Goal: Task Accomplishment & Management: Use online tool/utility

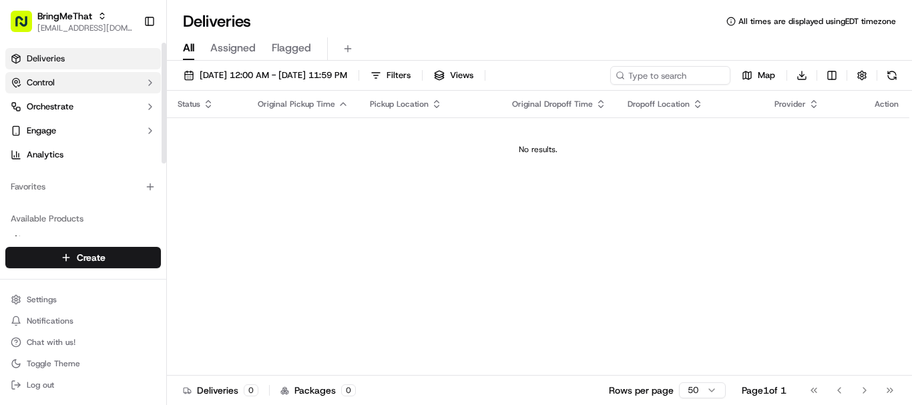
click at [58, 78] on button "Control" at bounding box center [83, 82] width 156 height 21
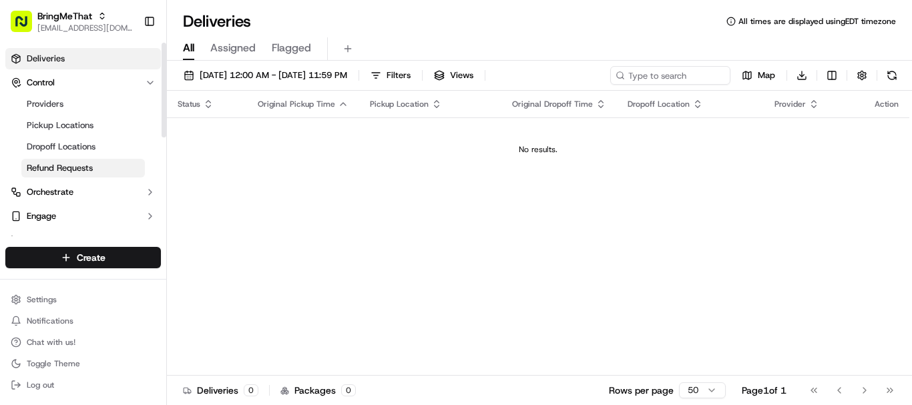
click at [84, 174] on span "Refund Requests" at bounding box center [60, 168] width 66 height 12
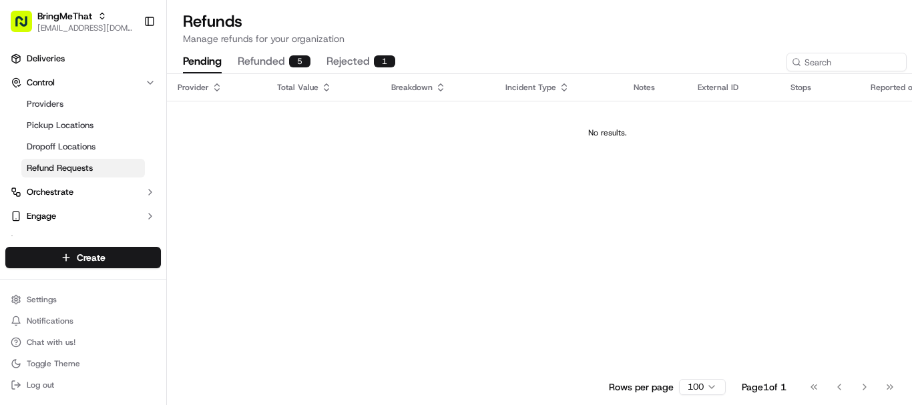
click at [274, 55] on button "refunded 5" at bounding box center [274, 62] width 73 height 23
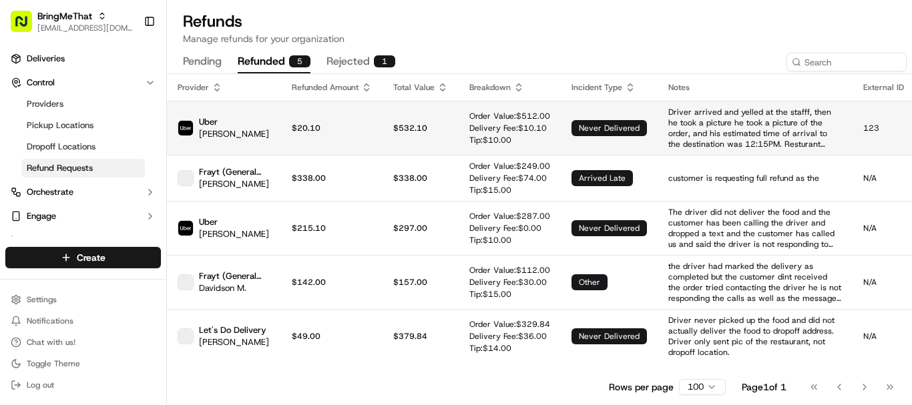
click at [320, 140] on td "$20.10" at bounding box center [331, 128] width 101 height 54
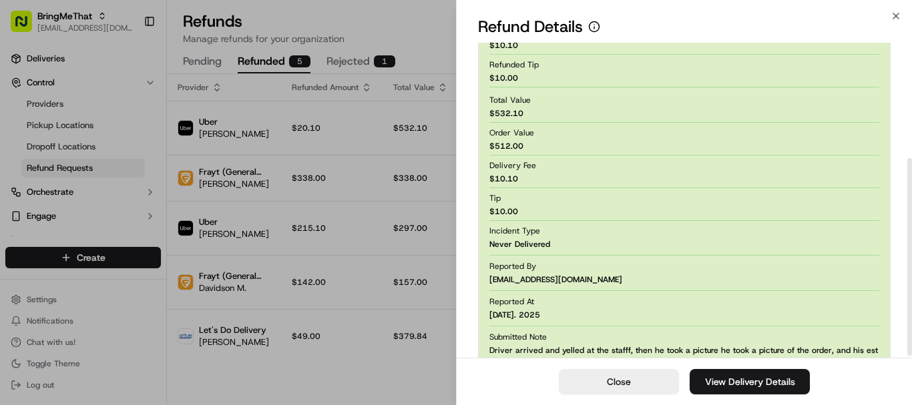
scroll to position [188, 0]
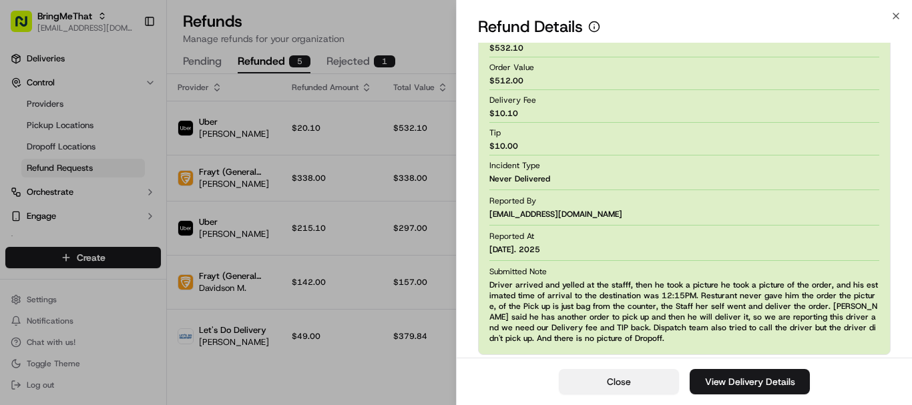
click at [649, 373] on button "Close" at bounding box center [619, 381] width 120 height 25
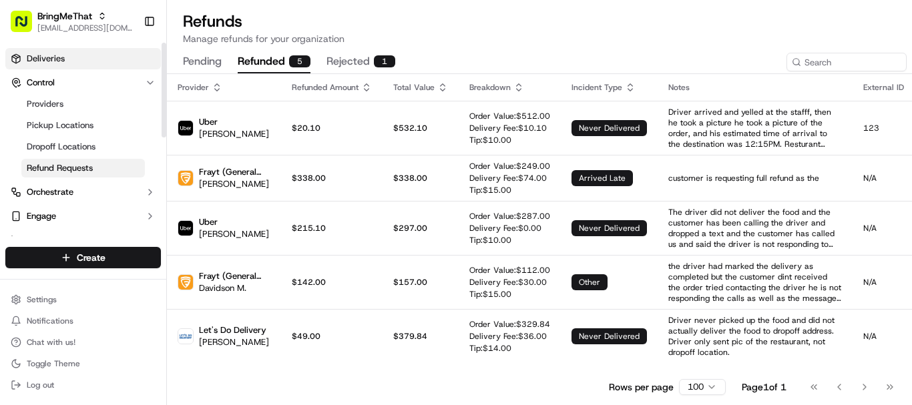
click at [47, 64] on span "Deliveries" at bounding box center [46, 59] width 38 height 12
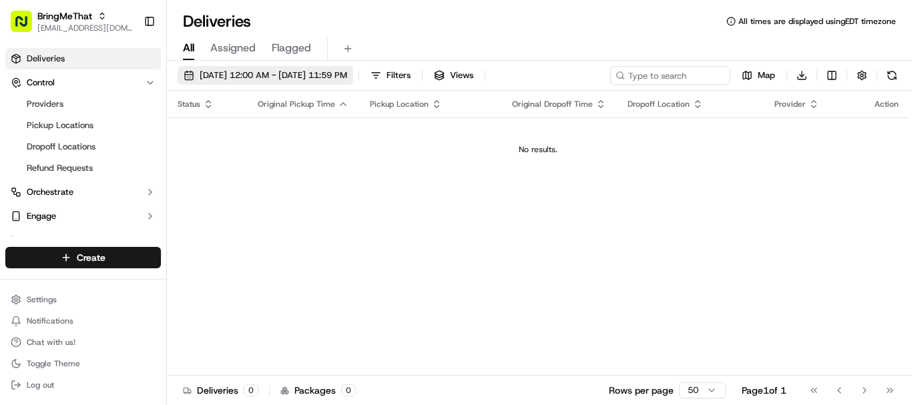
click at [347, 79] on span "[DATE] 12:00 AM - [DATE] 11:59 PM" at bounding box center [274, 75] width 148 height 12
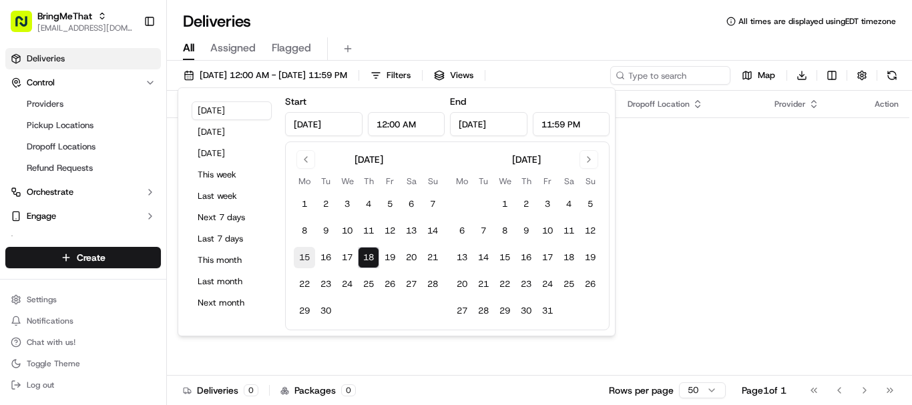
click at [305, 258] on button "15" at bounding box center [304, 257] width 21 height 21
type input "Sep 15, 2025"
click at [360, 258] on button "18" at bounding box center [368, 257] width 21 height 21
type input "[DATE]"
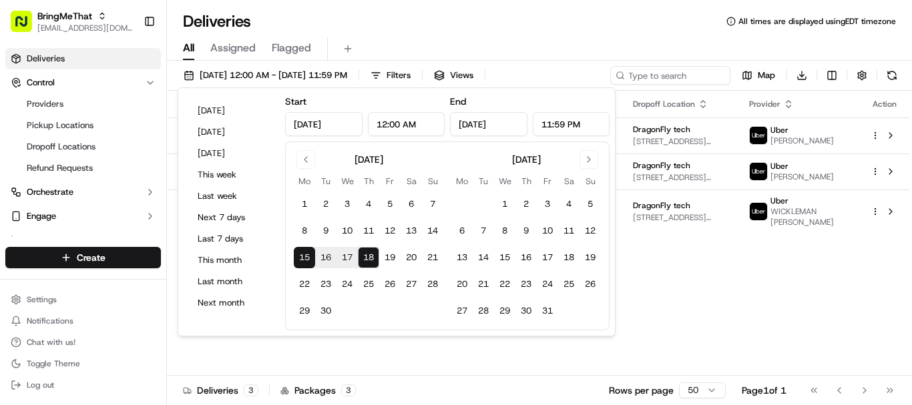
click at [509, 53] on div "All Assigned Flagged" at bounding box center [539, 48] width 745 height 23
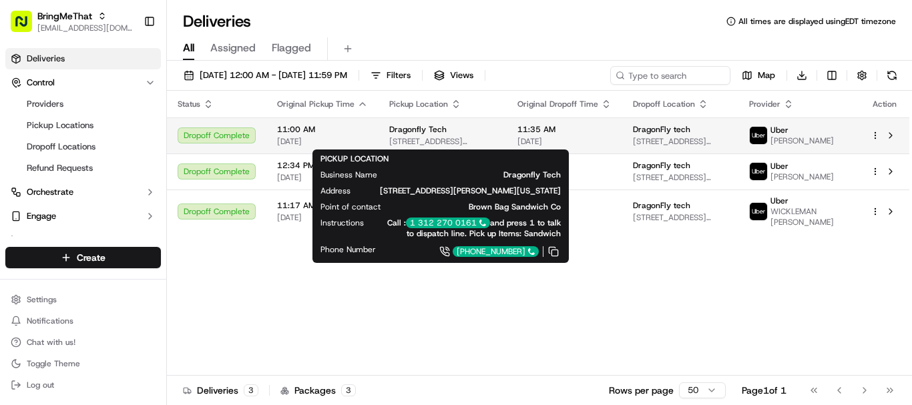
click at [425, 140] on span "[STREET_ADDRESS][PERSON_NAME][US_STATE]" at bounding box center [442, 141] width 107 height 11
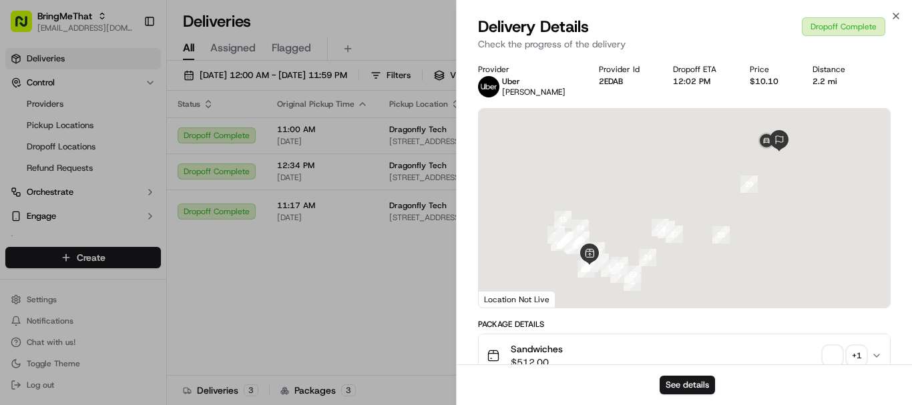
click at [873, 354] on icon "button" at bounding box center [876, 355] width 11 height 11
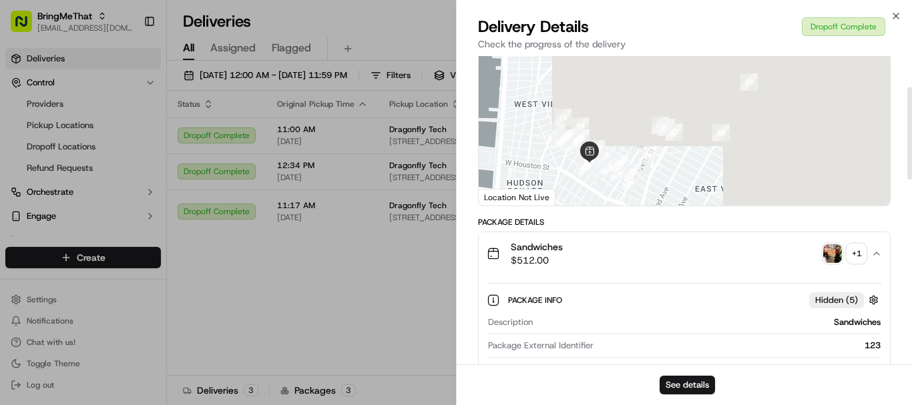
scroll to position [103, 0]
click at [838, 258] on img "button" at bounding box center [832, 253] width 19 height 19
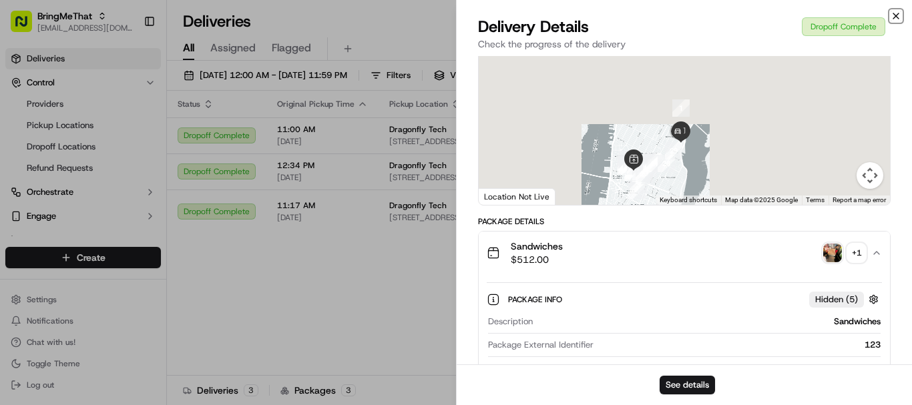
click at [900, 15] on icon "button" at bounding box center [896, 16] width 11 height 11
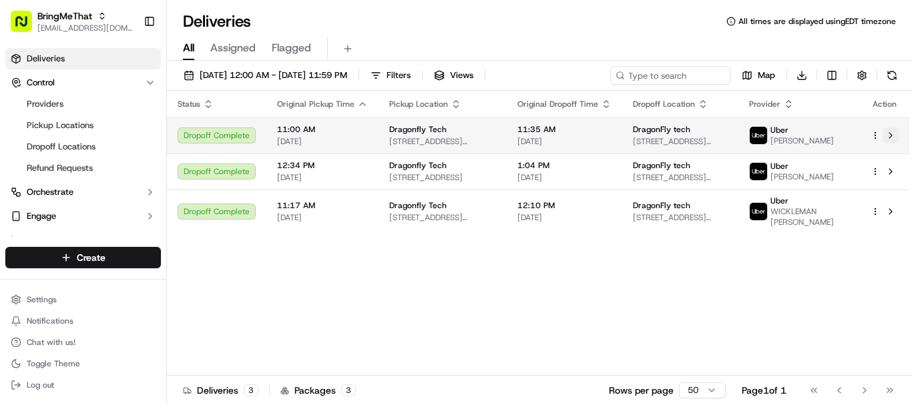
click at [895, 134] on button at bounding box center [891, 136] width 16 height 16
click at [379, 142] on td "Dragonfly Tech 218 Thompson St, New York, NY 10012, USA" at bounding box center [443, 135] width 128 height 36
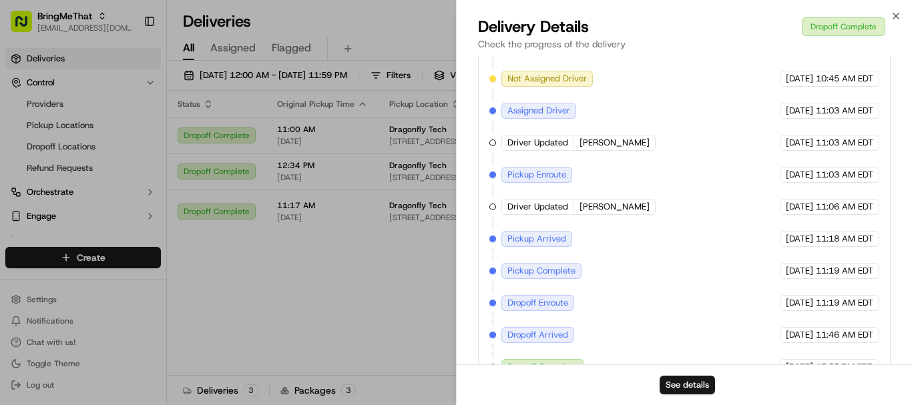
scroll to position [523, 0]
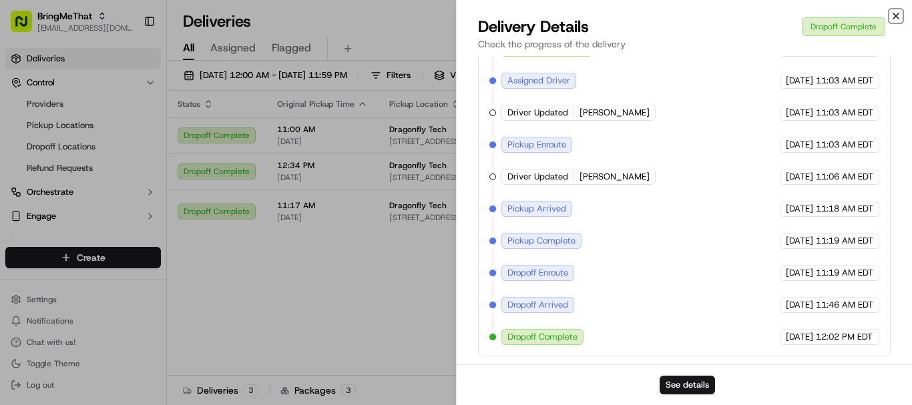
click at [901, 18] on icon "button" at bounding box center [896, 16] width 11 height 11
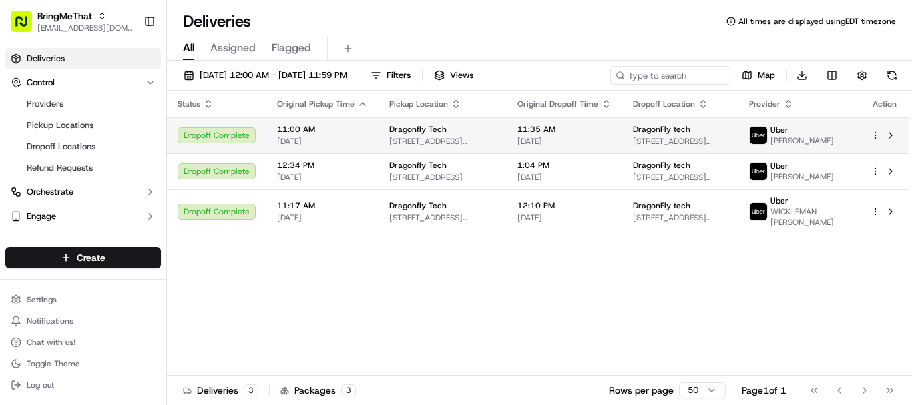
click at [834, 142] on span "[PERSON_NAME]" at bounding box center [801, 141] width 63 height 11
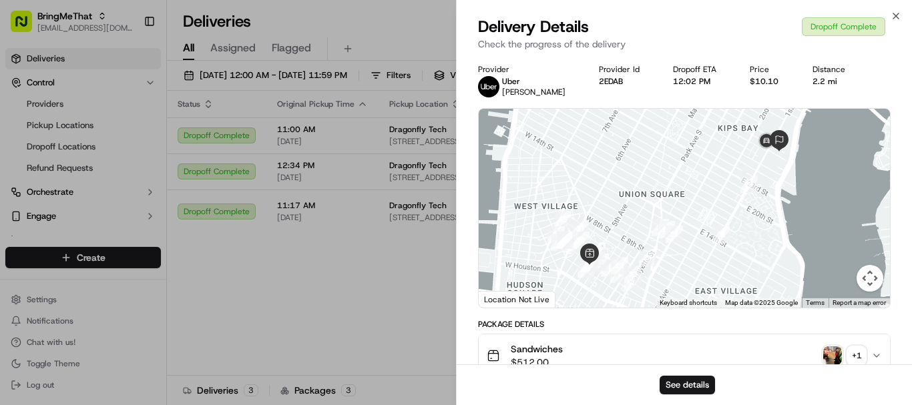
click at [858, 357] on div "+ 1" at bounding box center [856, 355] width 19 height 19
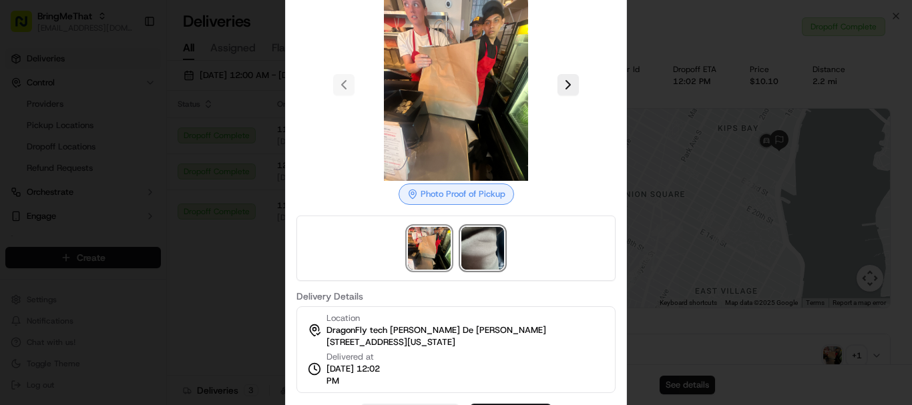
click at [477, 251] on img at bounding box center [482, 248] width 43 height 43
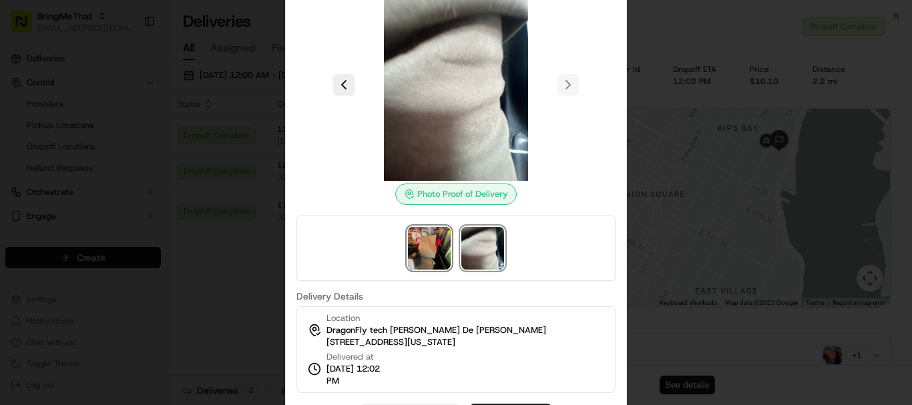
click at [438, 238] on img at bounding box center [429, 248] width 43 height 43
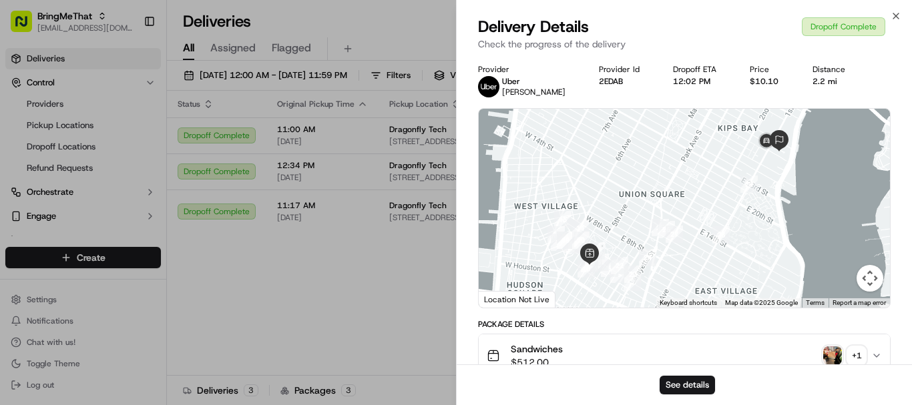
scroll to position [1, 0]
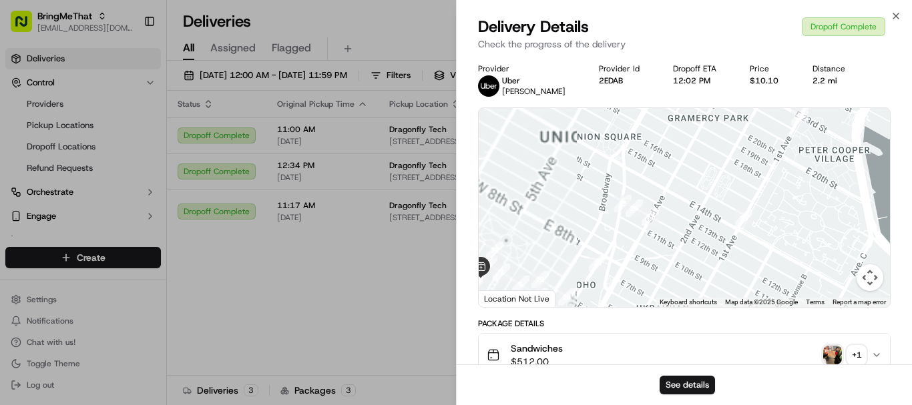
drag, startPoint x: 796, startPoint y: 194, endPoint x: 694, endPoint y: 265, distance: 124.6
click at [694, 265] on div at bounding box center [684, 207] width 411 height 199
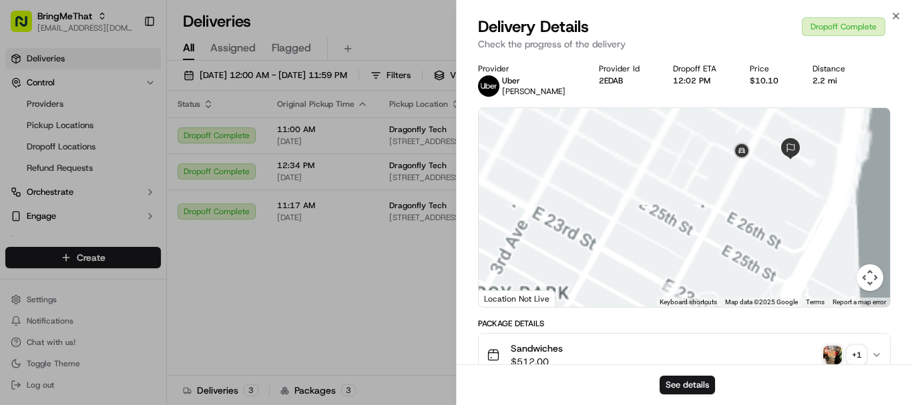
drag, startPoint x: 786, startPoint y: 130, endPoint x: 730, endPoint y: 268, distance: 148.9
click at [730, 268] on div at bounding box center [684, 207] width 411 height 199
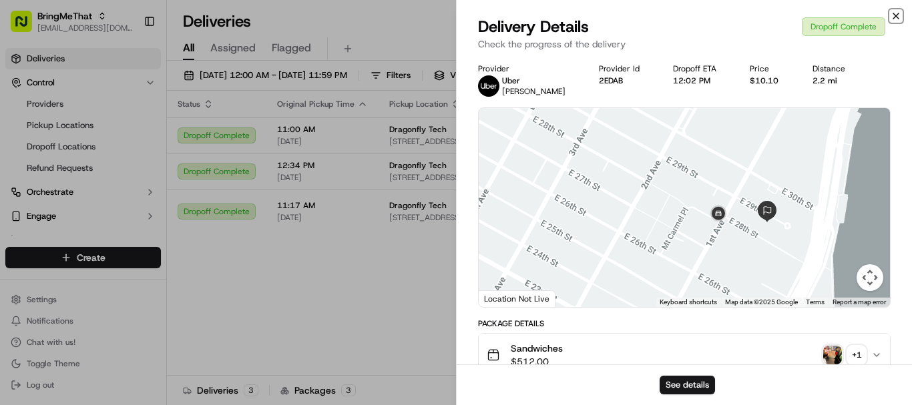
click at [898, 19] on icon "button" at bounding box center [896, 16] width 11 height 11
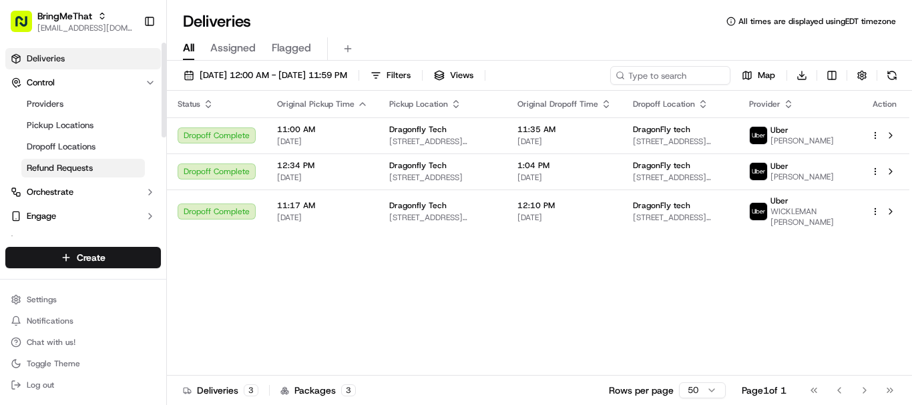
click at [75, 176] on link "Refund Requests" at bounding box center [83, 168] width 124 height 19
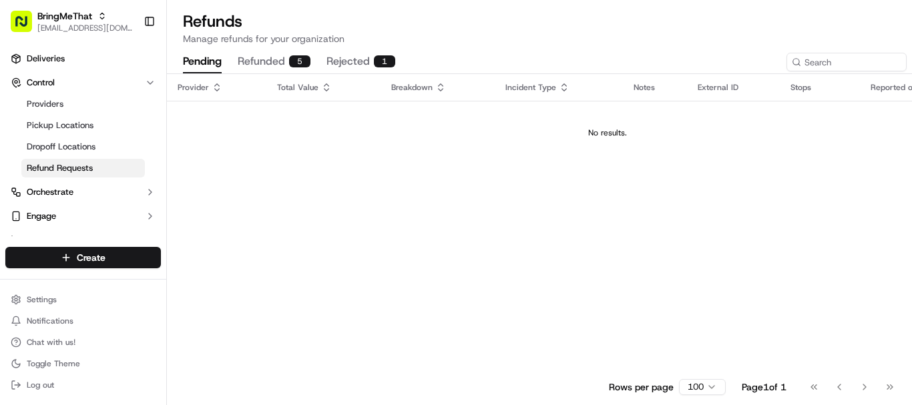
click at [264, 63] on button "refunded 5" at bounding box center [274, 62] width 73 height 23
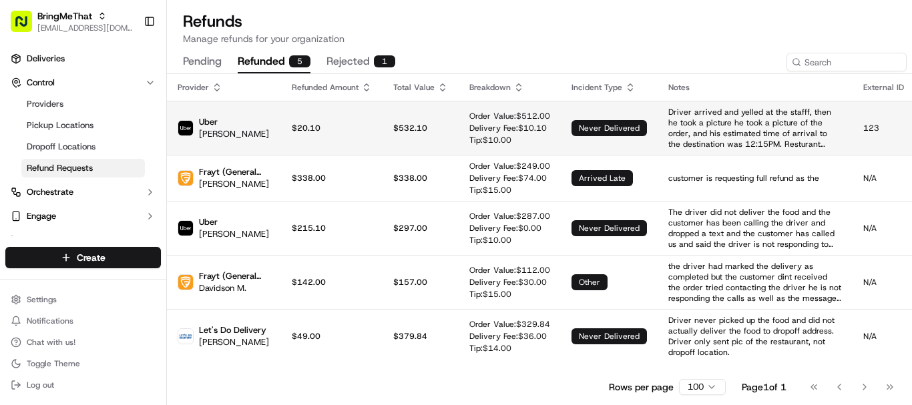
click at [342, 132] on td "$20.10" at bounding box center [331, 128] width 101 height 54
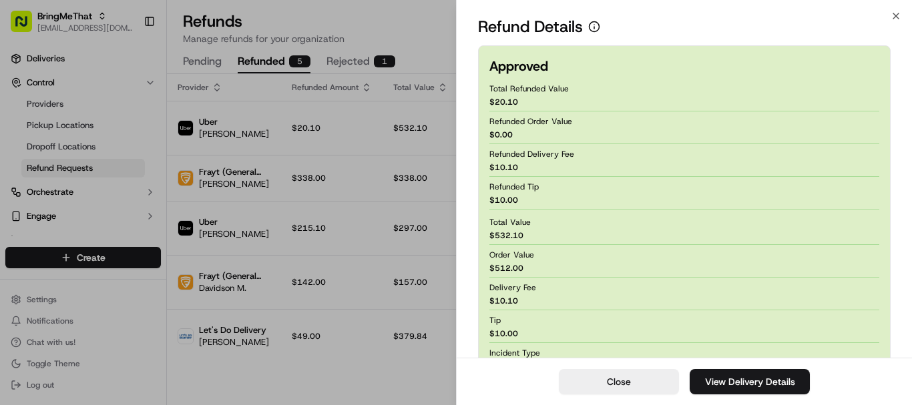
scroll to position [188, 0]
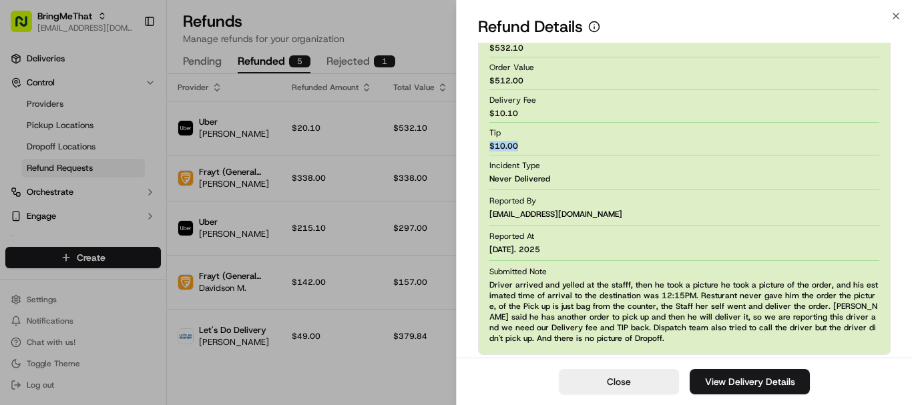
drag, startPoint x: 518, startPoint y: 148, endPoint x: 486, endPoint y: 142, distance: 32.6
click at [486, 142] on div "Approved Total Refunded Value $ 20.10 Refunded Order Value $ 0.00 Refunded Deli…" at bounding box center [684, 106] width 413 height 497
click at [899, 18] on icon "button" at bounding box center [896, 16] width 11 height 11
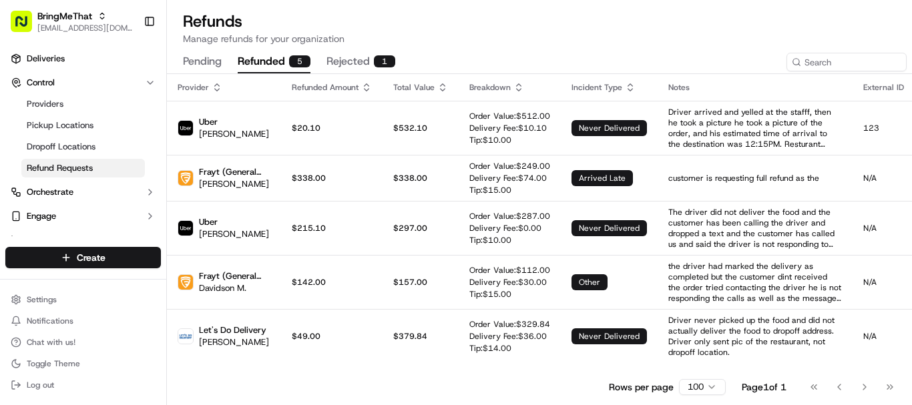
click at [352, 61] on button "rejected 1" at bounding box center [360, 62] width 69 height 23
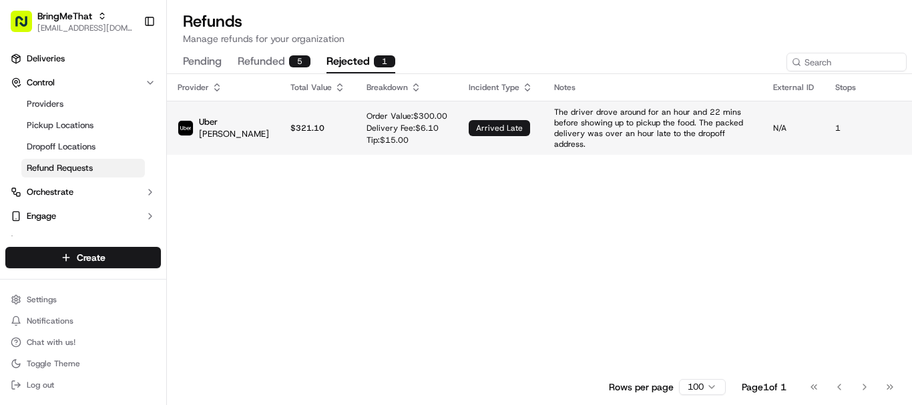
click at [565, 132] on p "The driver drove around for an hour and 22 mins before showing up to pickup the…" at bounding box center [653, 128] width 198 height 43
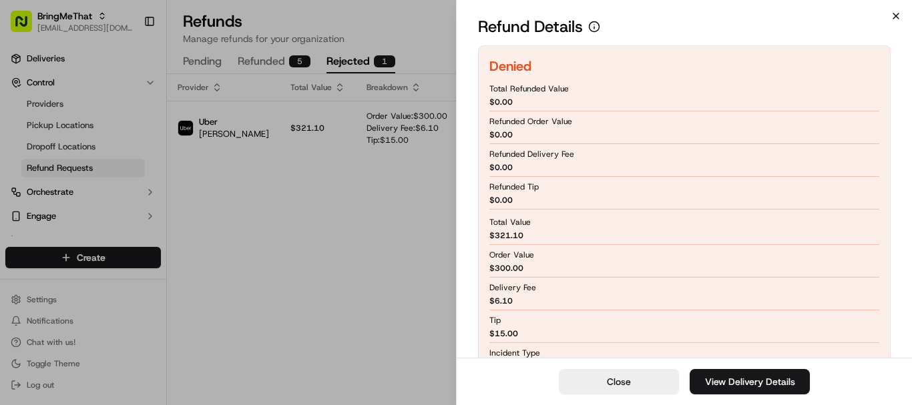
click at [893, 16] on icon "button" at bounding box center [896, 16] width 11 height 11
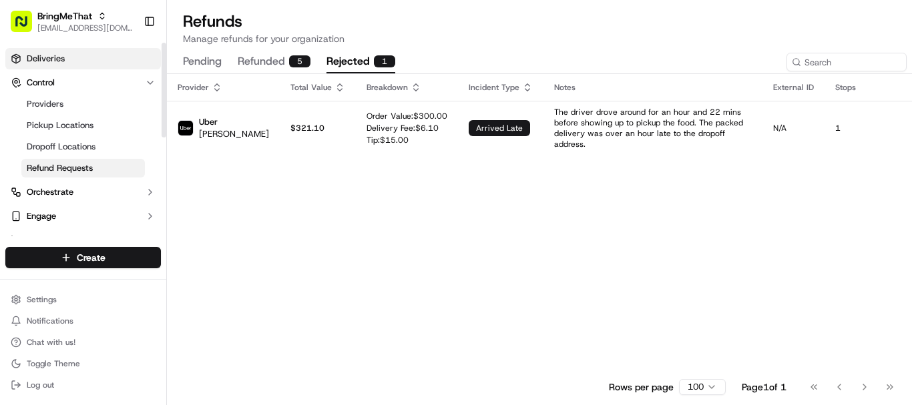
click at [73, 60] on link "Deliveries" at bounding box center [83, 58] width 156 height 21
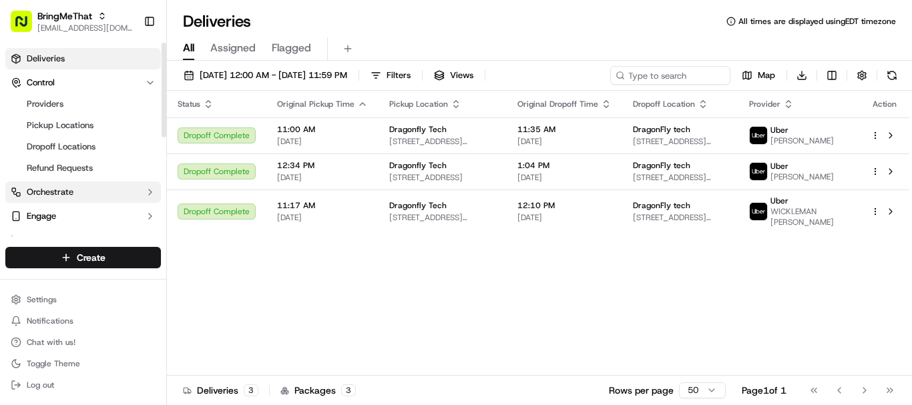
click at [63, 192] on span "Orchestrate" at bounding box center [50, 192] width 47 height 12
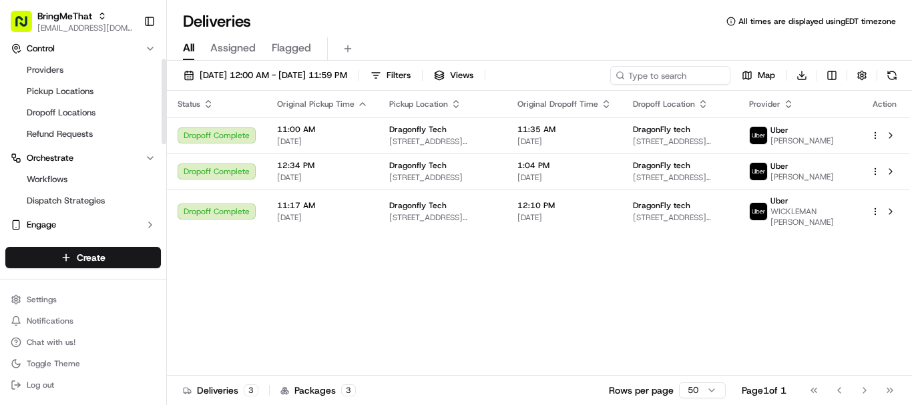
scroll to position [37, 0]
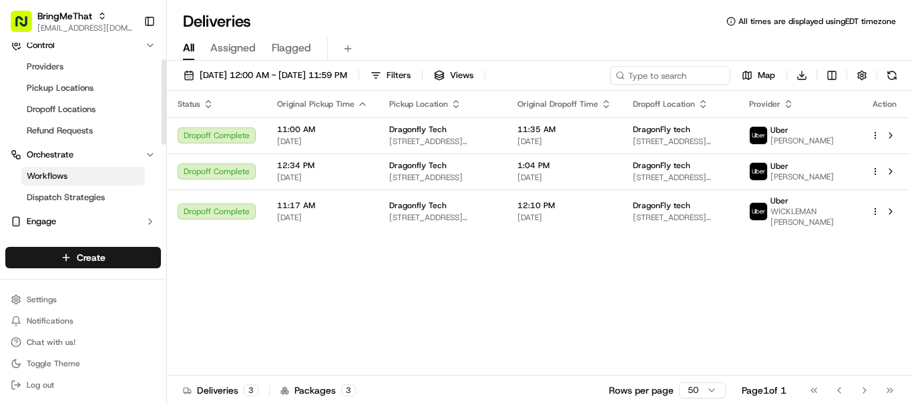
click at [69, 184] on link "Workflows" at bounding box center [83, 176] width 124 height 19
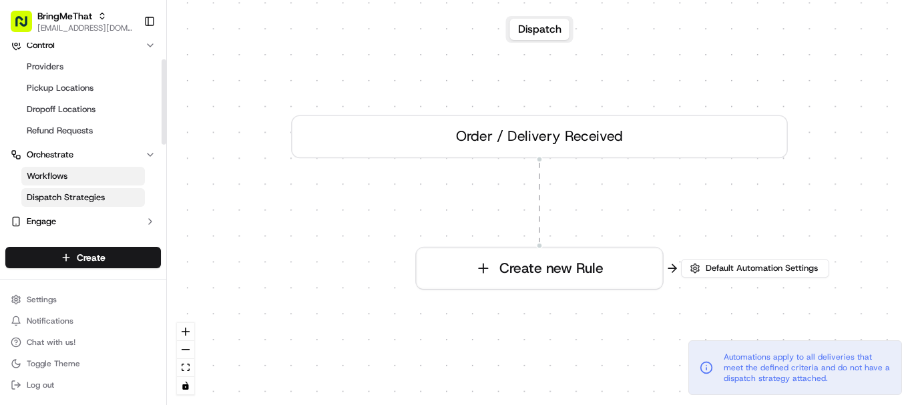
click at [59, 195] on span "Dispatch Strategies" at bounding box center [66, 198] width 78 height 12
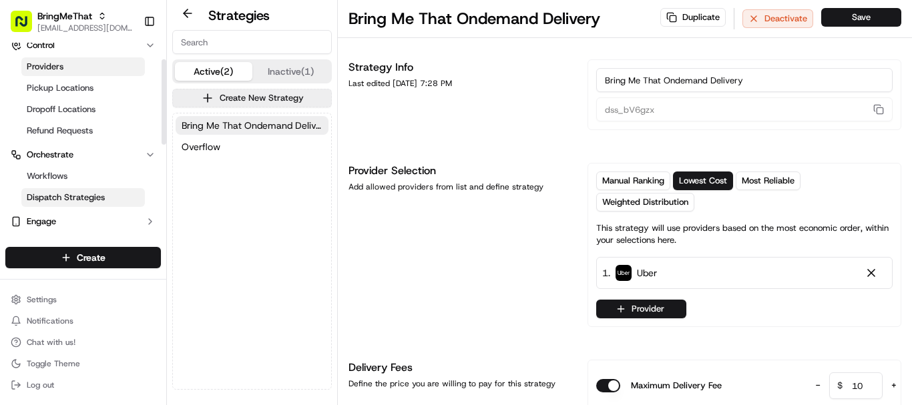
click at [61, 69] on span "Providers" at bounding box center [45, 67] width 37 height 12
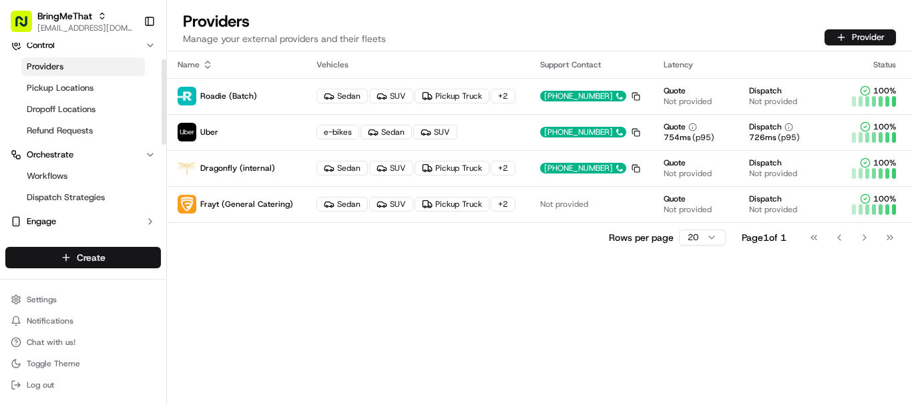
click at [87, 262] on html "BringMeThat support@trydragonfly.com Toggle Sidebar Deliveries Control Provider…" at bounding box center [456, 202] width 912 height 405
click at [236, 286] on link "Delivery" at bounding box center [241, 282] width 149 height 24
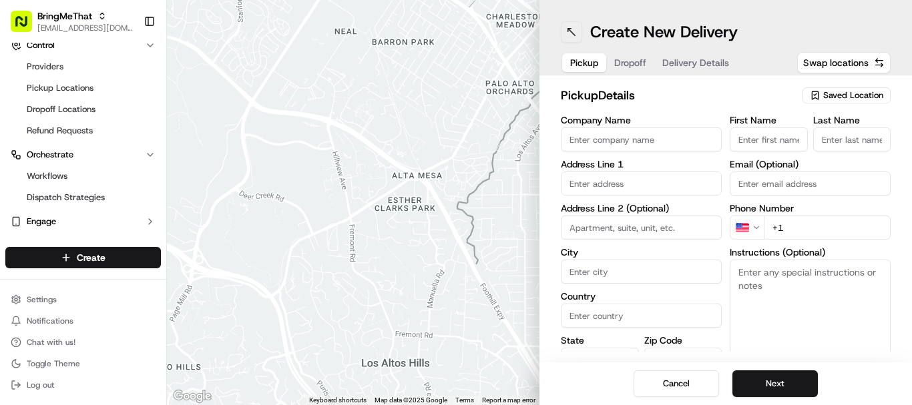
click at [568, 31] on button at bounding box center [571, 31] width 21 height 21
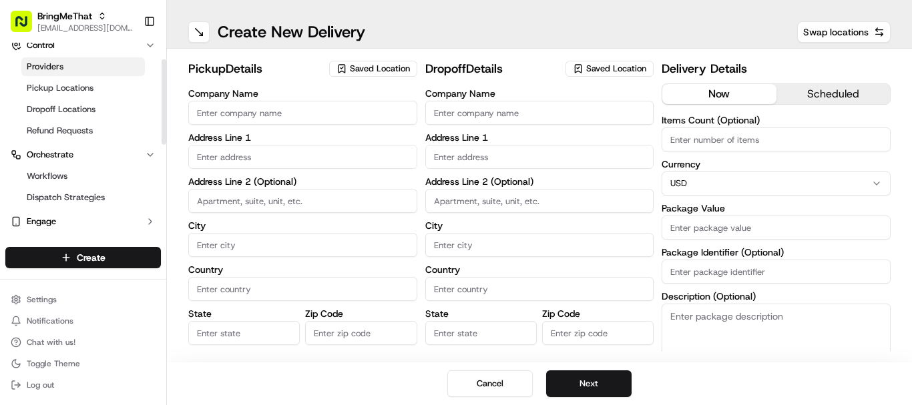
click at [69, 71] on link "Providers" at bounding box center [83, 66] width 124 height 19
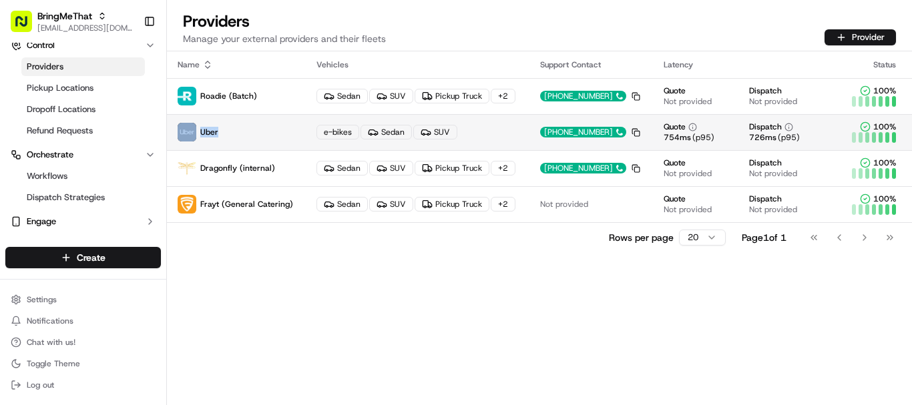
drag, startPoint x: 233, startPoint y: 131, endPoint x: 198, endPoint y: 132, distance: 35.4
click at [198, 132] on p "Uber" at bounding box center [236, 132] width 117 height 19
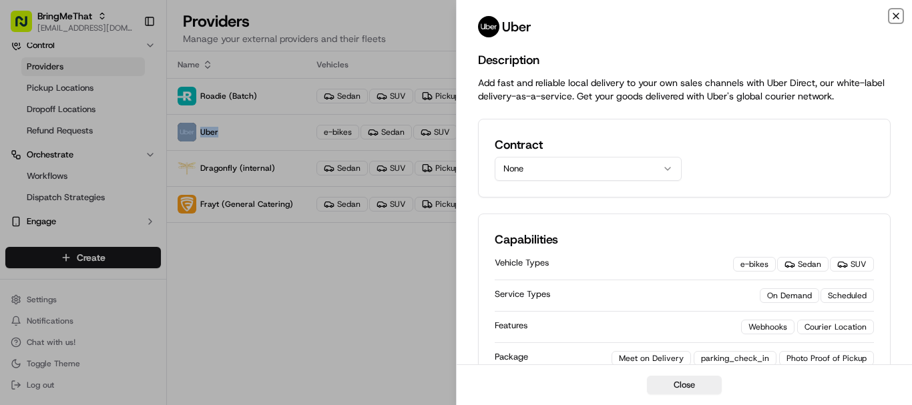
click at [900, 15] on icon "button" at bounding box center [896, 16] width 11 height 11
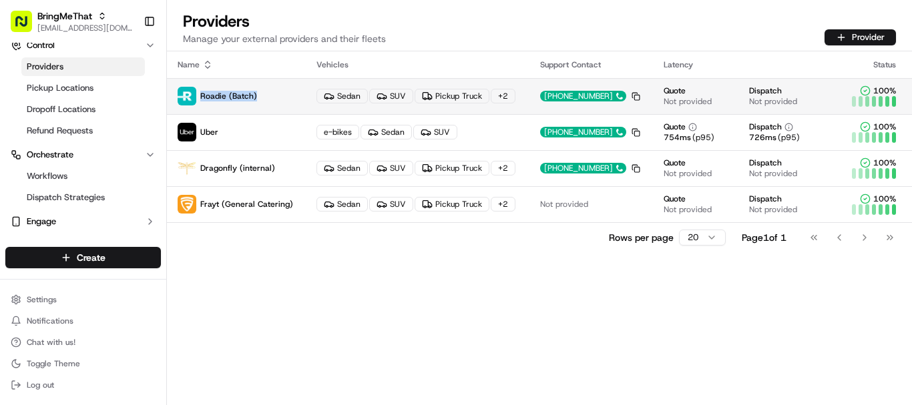
drag, startPoint x: 268, startPoint y: 97, endPoint x: 202, endPoint y: 101, distance: 66.9
click at [202, 101] on p "Roadie (Batch)" at bounding box center [236, 96] width 117 height 19
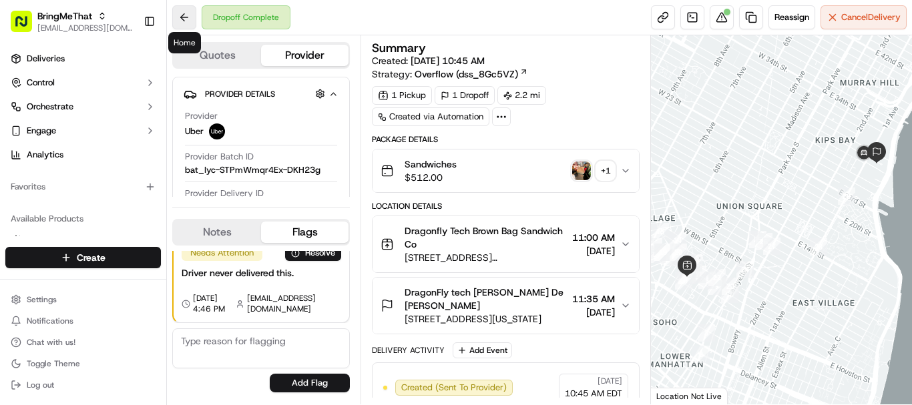
click at [178, 21] on button at bounding box center [184, 17] width 24 height 24
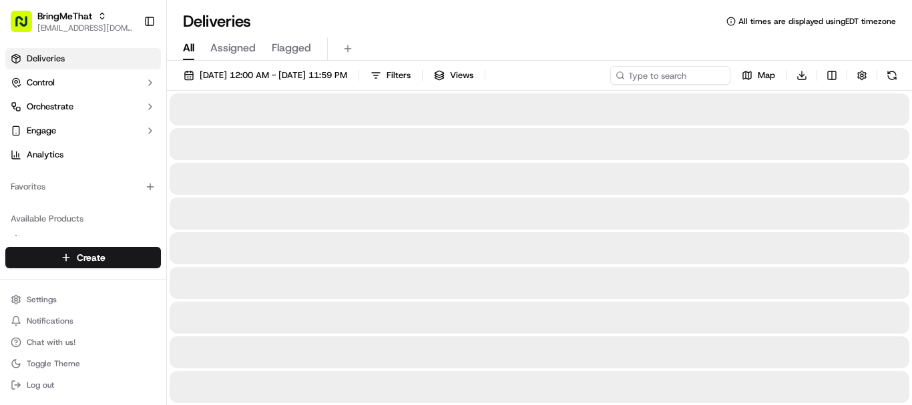
click at [185, 51] on span "All" at bounding box center [188, 48] width 11 height 16
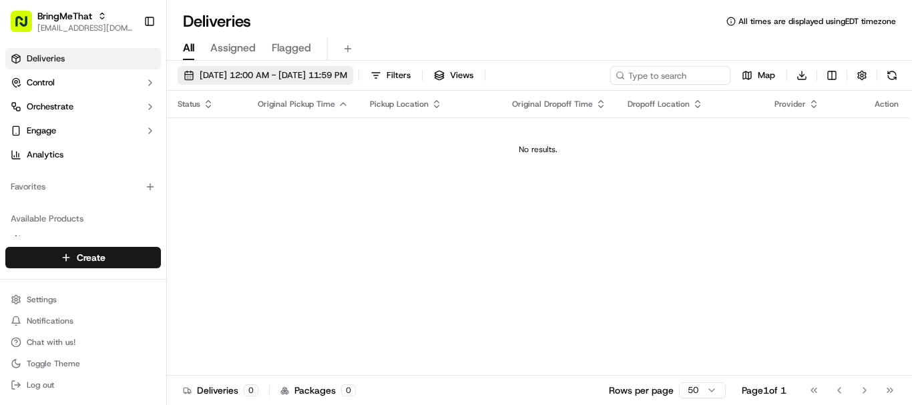
click at [347, 72] on span "[DATE] 12:00 AM - [DATE] 11:59 PM" at bounding box center [274, 75] width 148 height 12
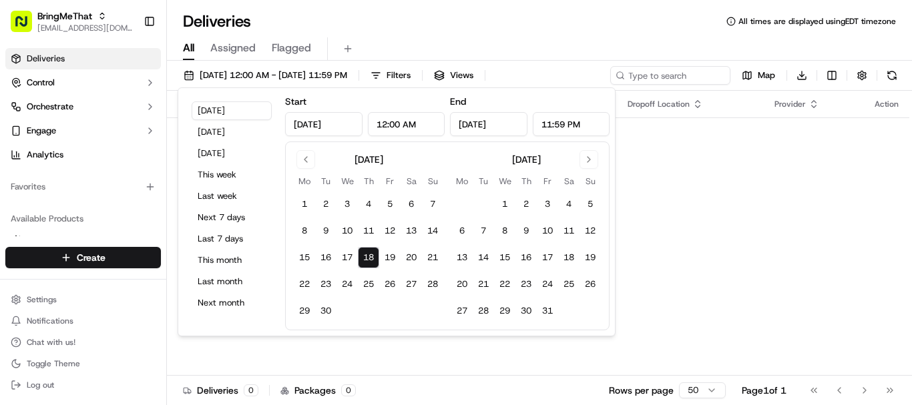
click at [374, 256] on button "18" at bounding box center [368, 257] width 21 height 21
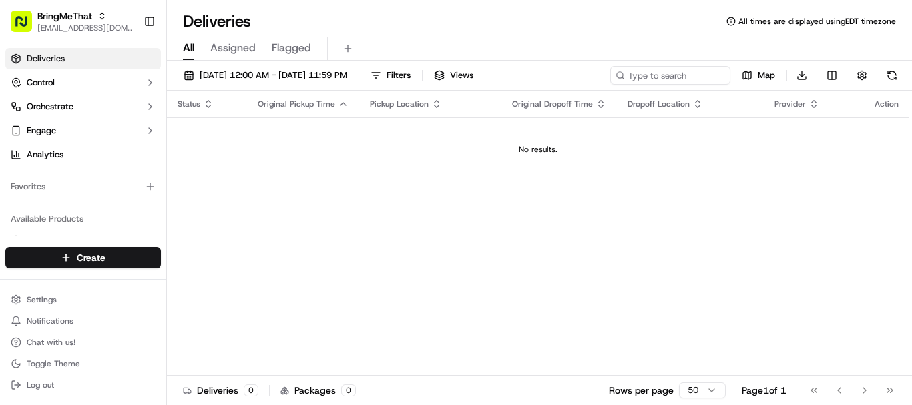
click at [693, 185] on div "Status Original Pickup Time Pickup Location Original Dropoff Time Dropoff Locat…" at bounding box center [538, 233] width 742 height 285
click at [298, 73] on span "[DATE] 12:00 AM - [DATE] 11:59 PM" at bounding box center [274, 75] width 148 height 12
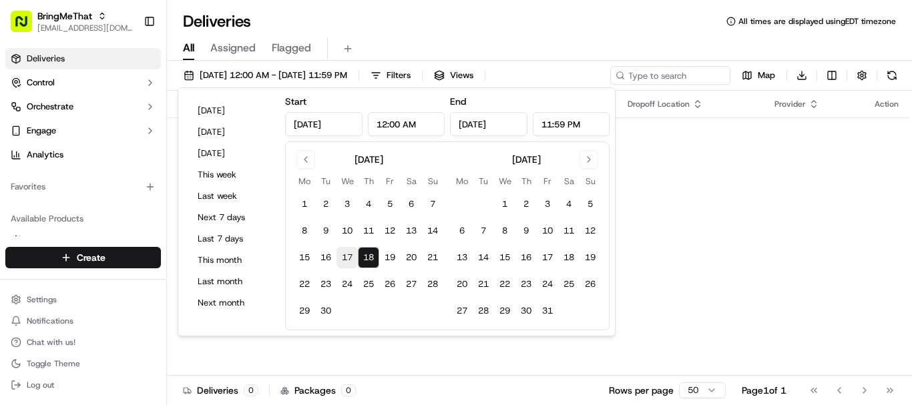
click at [353, 260] on button "17" at bounding box center [346, 257] width 21 height 21
type input "[DATE]"
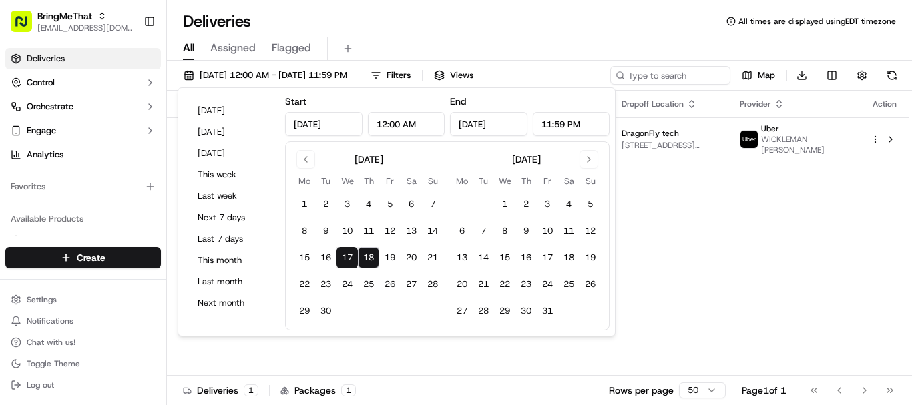
click at [680, 49] on div "All Assigned Flagged" at bounding box center [539, 48] width 745 height 23
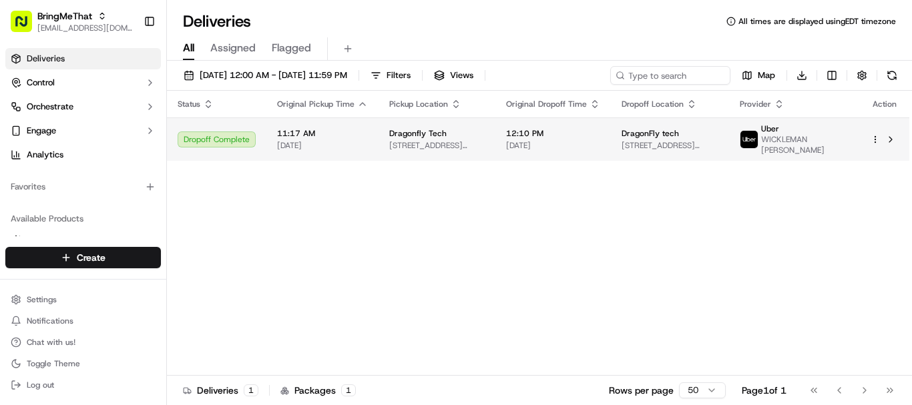
click at [391, 150] on span "[STREET_ADDRESS][US_STATE]" at bounding box center [436, 145] width 95 height 11
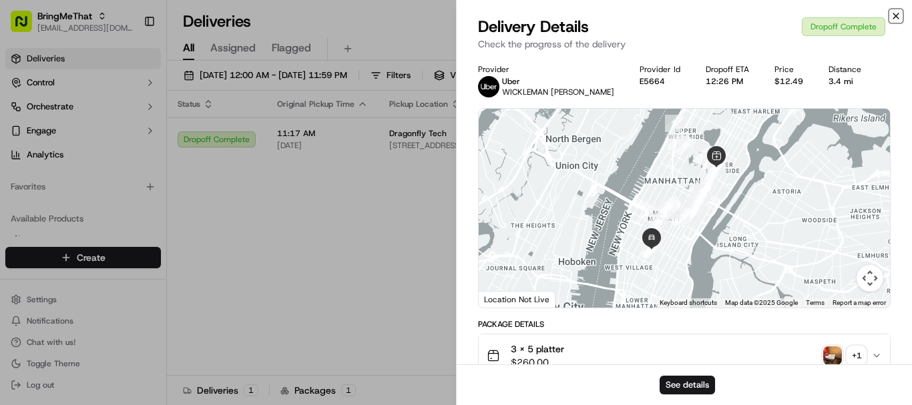
click at [897, 17] on icon "button" at bounding box center [895, 15] width 5 height 5
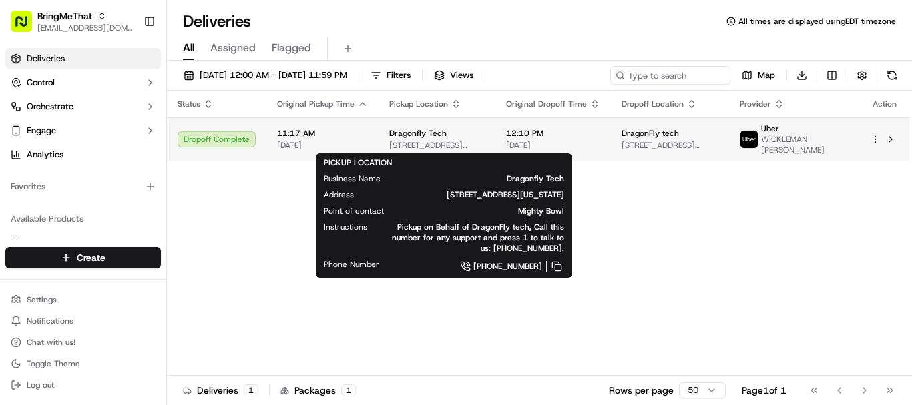
click at [415, 147] on span "[STREET_ADDRESS][US_STATE]" at bounding box center [436, 145] width 95 height 11
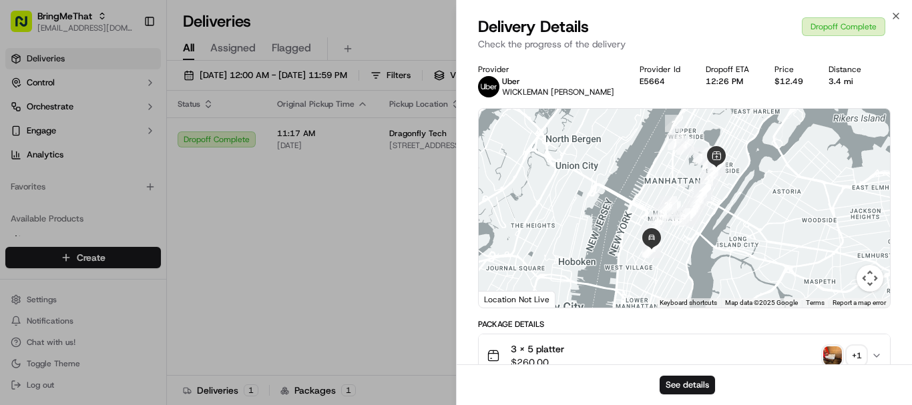
click at [785, 348] on div "3 x 5 platter $260.00 + 1" at bounding box center [679, 355] width 385 height 27
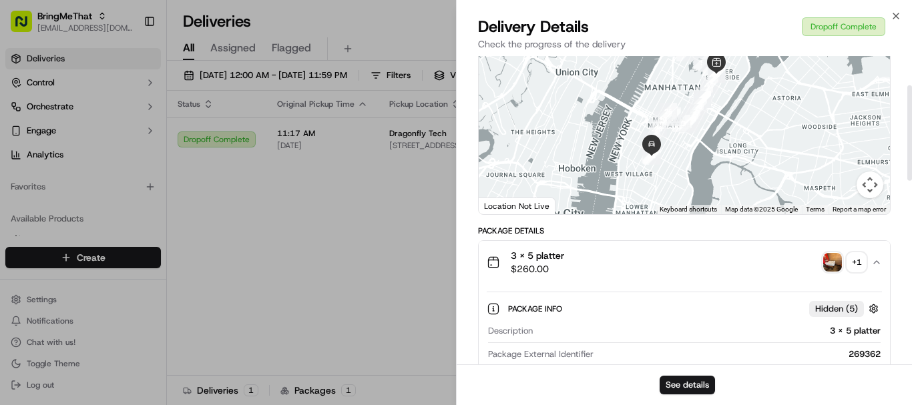
scroll to position [94, 0]
click at [836, 263] on img "button" at bounding box center [832, 261] width 19 height 19
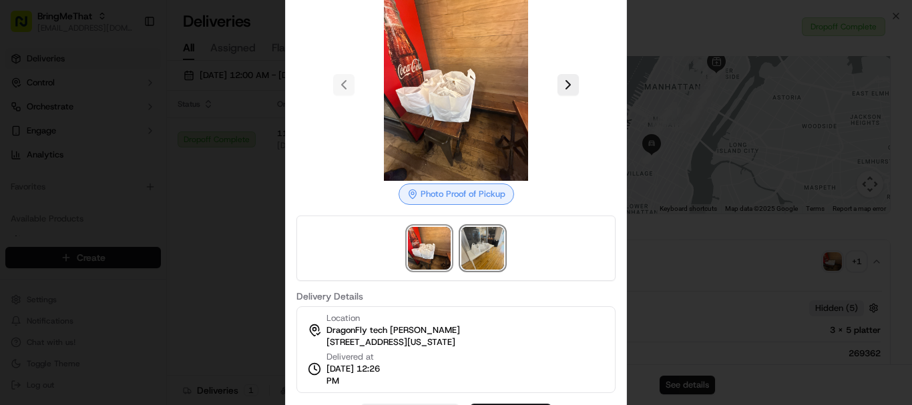
click at [480, 244] on img at bounding box center [482, 248] width 43 height 43
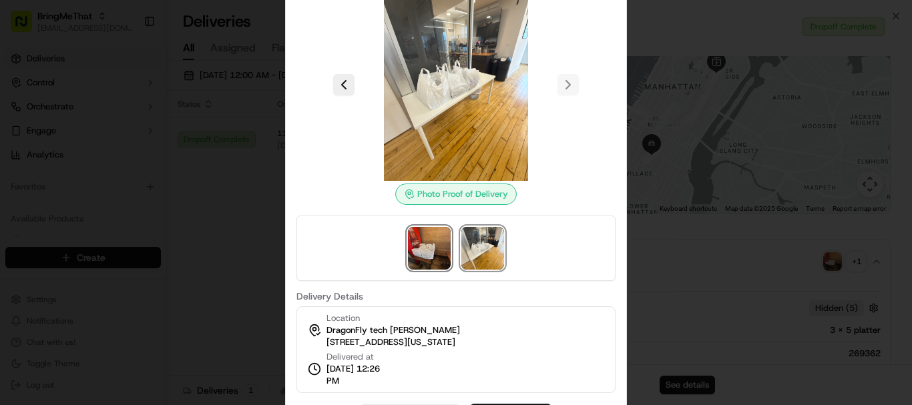
click at [435, 244] on img at bounding box center [429, 248] width 43 height 43
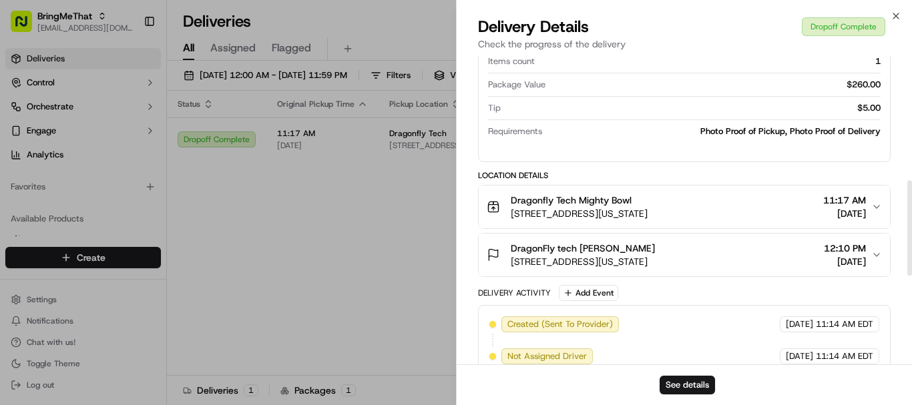
scroll to position [411, 0]
click at [874, 204] on icon "button" at bounding box center [876, 206] width 11 height 11
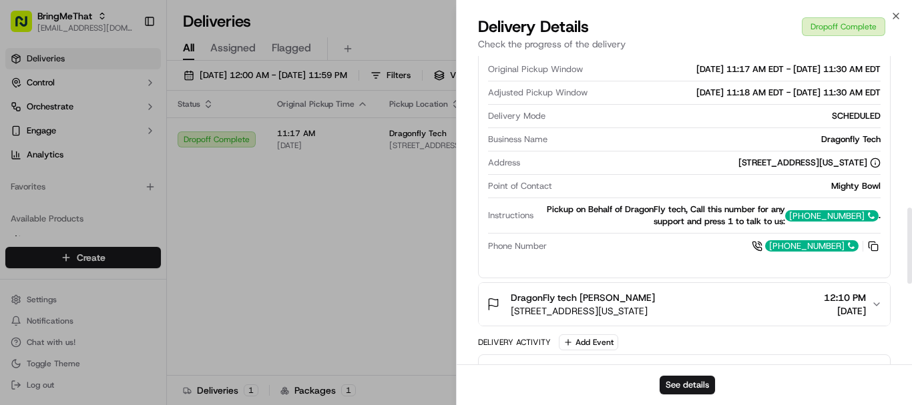
scroll to position [618, 0]
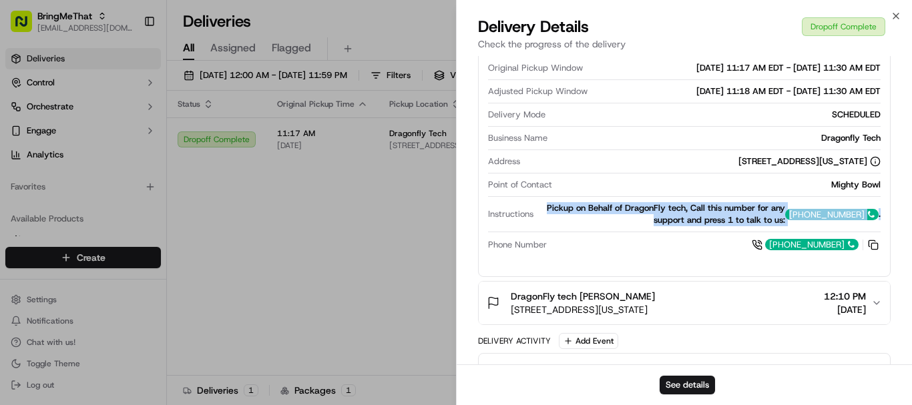
drag, startPoint x: 541, startPoint y: 207, endPoint x: 877, endPoint y: 227, distance: 335.7
click at [877, 227] on div "Instructions Pickup on Behalf of DragonFly tech, Call this number for any suppo…" at bounding box center [684, 217] width 393 height 30
click at [896, 230] on div "Provider [PERSON_NAME] L. Provider Id E5664 Dropoff ETA 12:26 PM Price $12.49 D…" at bounding box center [684, 64] width 455 height 1250
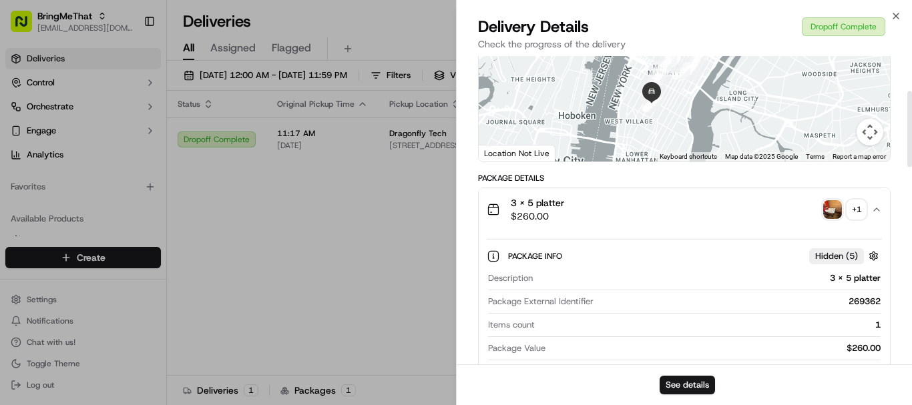
scroll to position [142, 0]
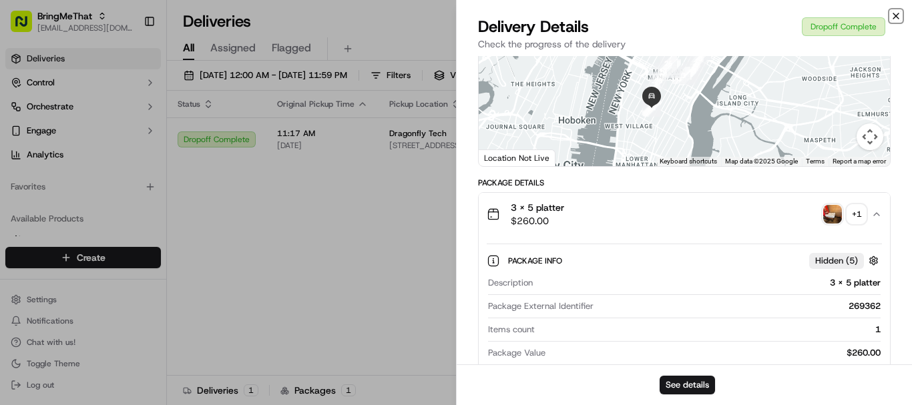
click at [897, 18] on icon "button" at bounding box center [896, 16] width 11 height 11
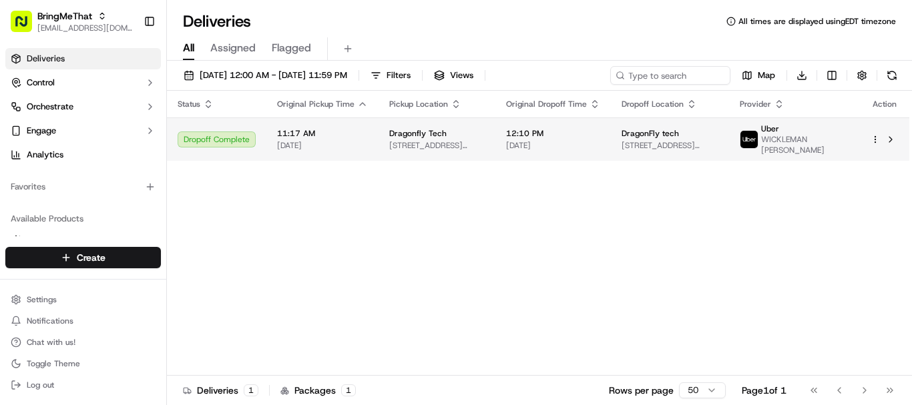
click at [539, 145] on span "[DATE]" at bounding box center [553, 145] width 94 height 11
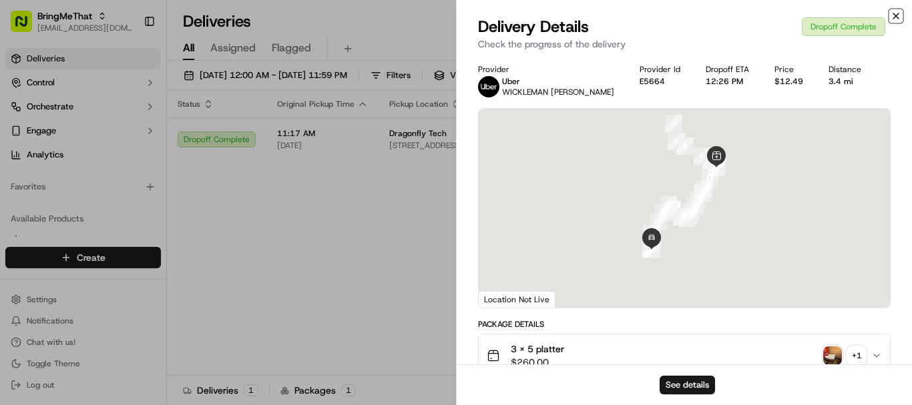
click at [897, 16] on icon "button" at bounding box center [896, 16] width 11 height 11
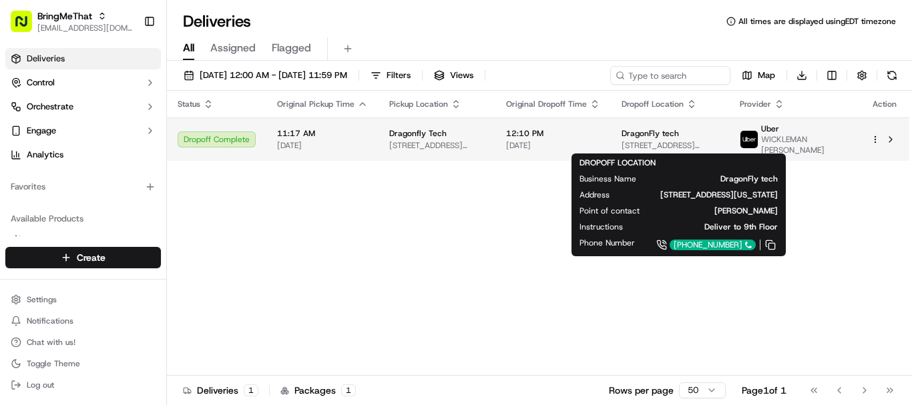
click at [651, 148] on span "[STREET_ADDRESS][US_STATE]" at bounding box center [670, 145] width 97 height 11
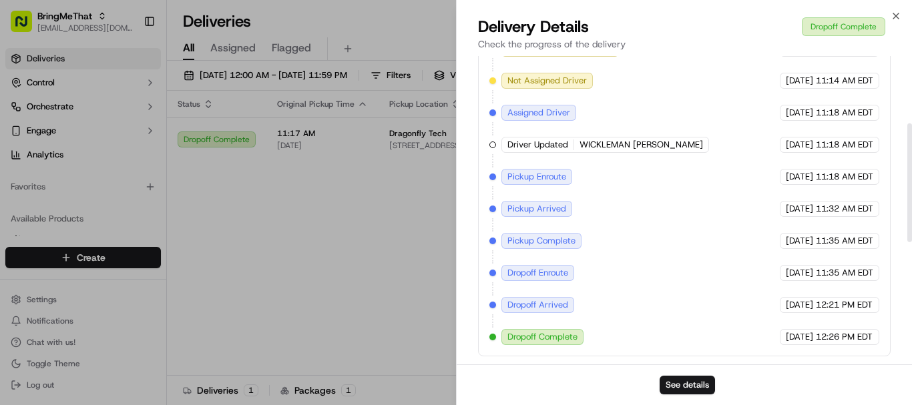
scroll to position [0, 0]
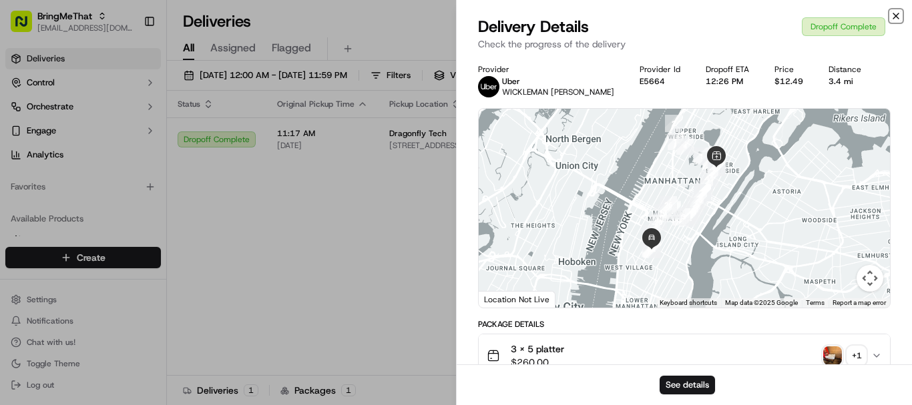
click at [895, 19] on icon "button" at bounding box center [896, 16] width 11 height 11
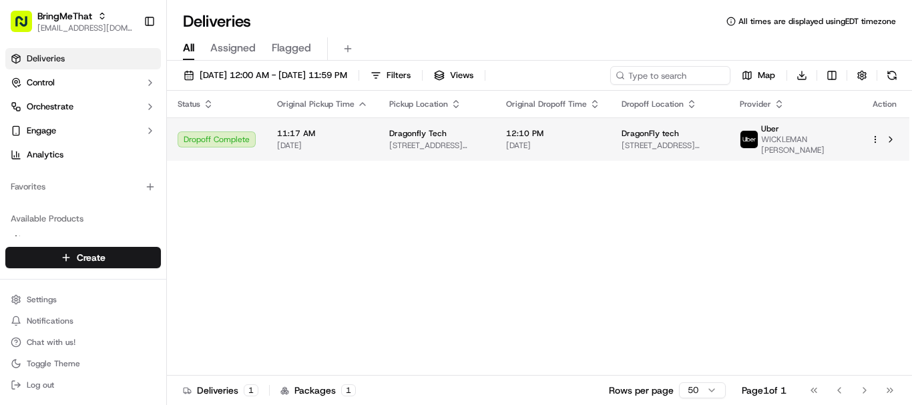
click at [514, 150] on td "12:10 PM [DATE]" at bounding box center [552, 138] width 115 height 43
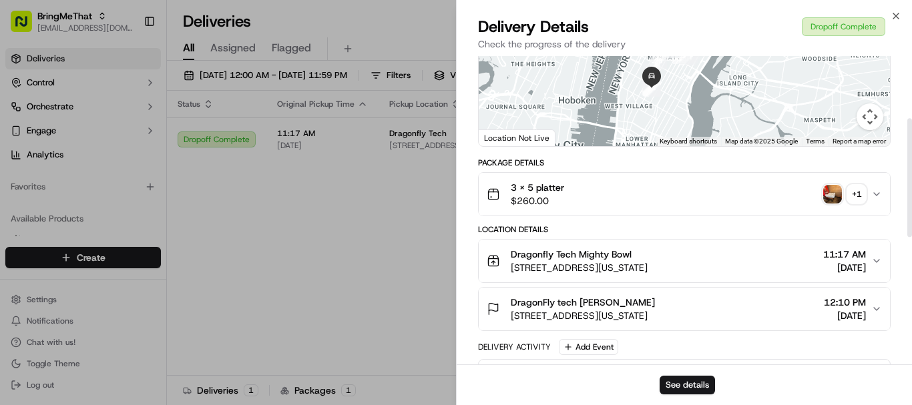
scroll to position [161, 0]
click at [880, 194] on icon "button" at bounding box center [876, 195] width 11 height 11
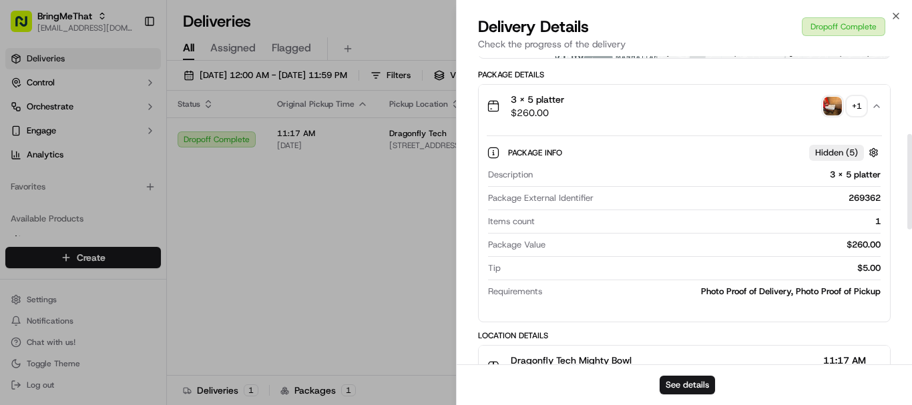
scroll to position [251, 0]
drag, startPoint x: 882, startPoint y: 265, endPoint x: 855, endPoint y: 270, distance: 27.2
click at [855, 270] on div "Package Info Hidden ( 5 ) Description 3 x 5 platter Package External Identifier…" at bounding box center [684, 218] width 411 height 184
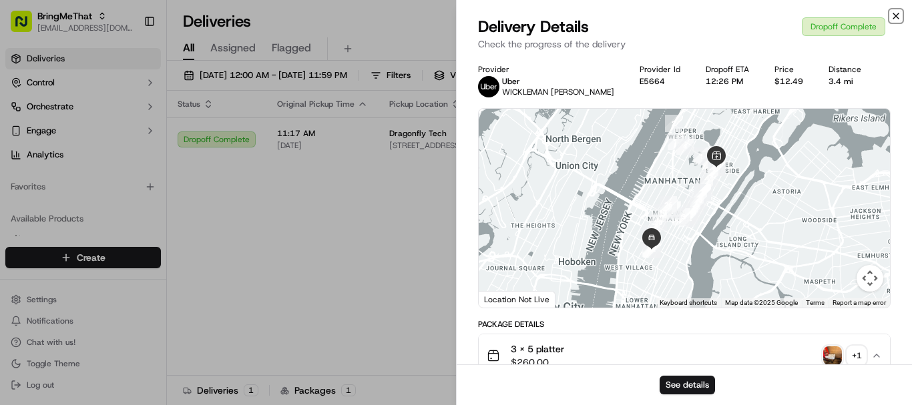
click at [898, 17] on icon "button" at bounding box center [896, 16] width 11 height 11
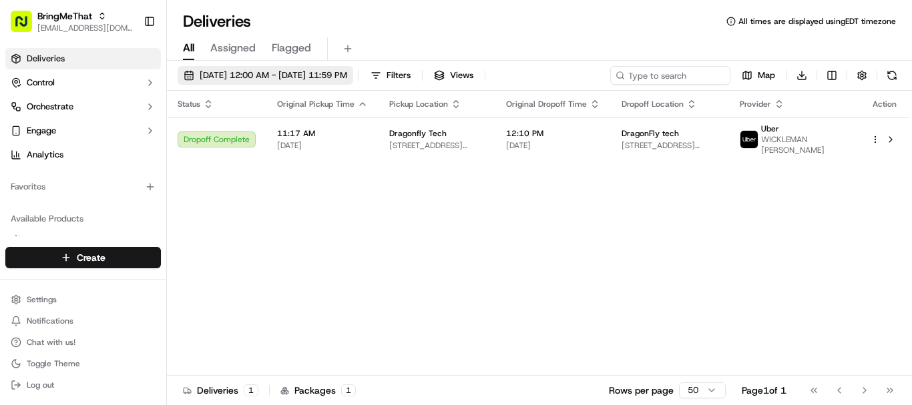
click at [286, 72] on span "[DATE] 12:00 AM - [DATE] 11:59 PM" at bounding box center [274, 75] width 148 height 12
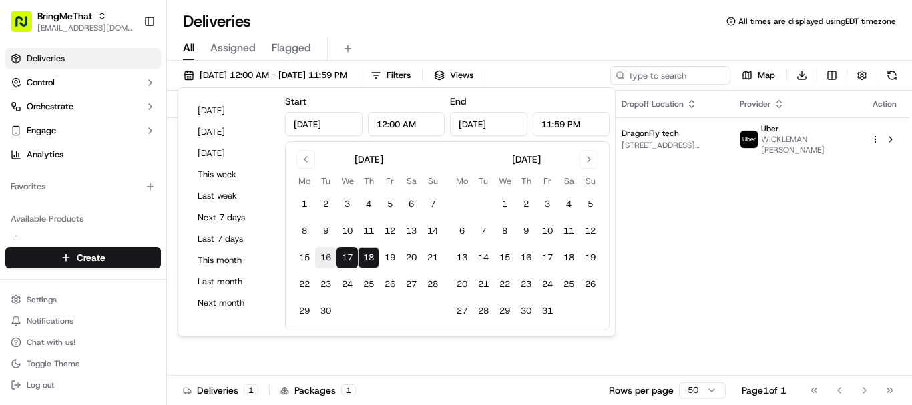
click at [329, 256] on button "16" at bounding box center [325, 257] width 21 height 21
type input "[DATE]"
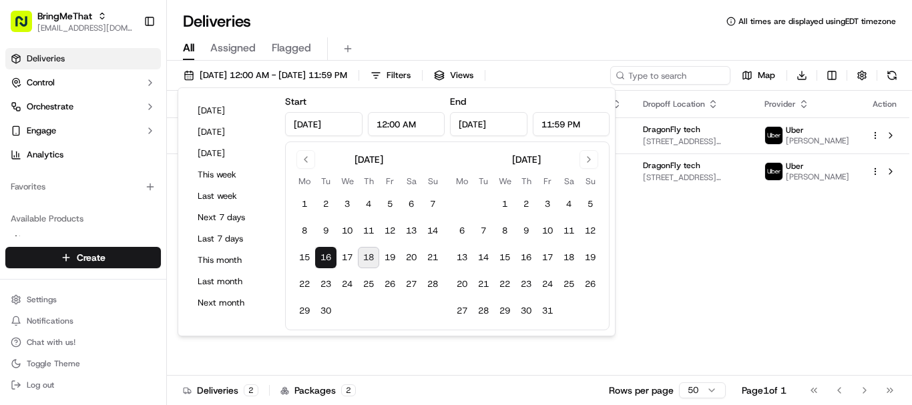
click at [374, 256] on button "18" at bounding box center [368, 257] width 21 height 21
type input "[DATE]"
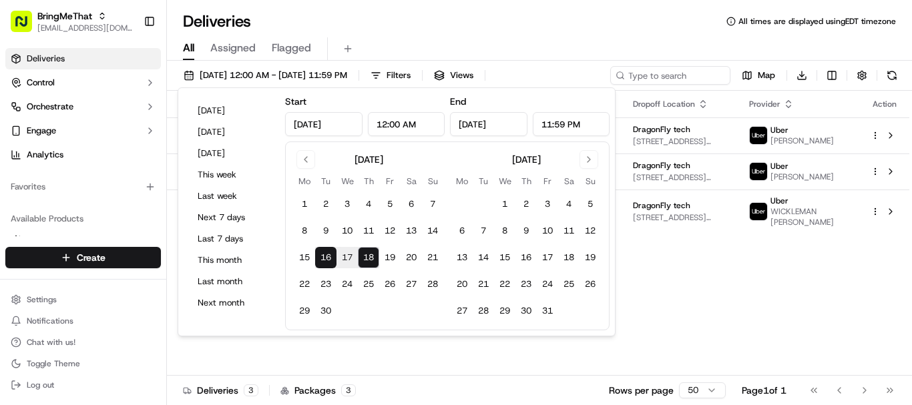
click at [713, 306] on div "Status Original Pickup Time Pickup Location Original Dropoff Time Dropoff Locat…" at bounding box center [538, 233] width 742 height 285
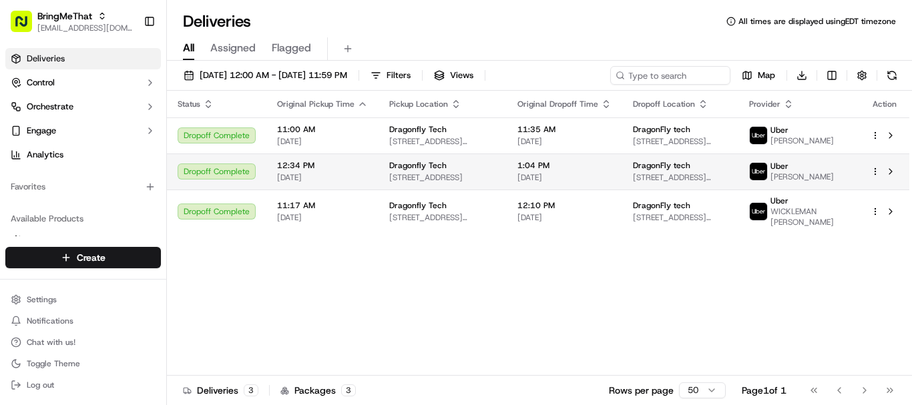
click at [398, 168] on span "Dragonfly Tech" at bounding box center [417, 165] width 57 height 11
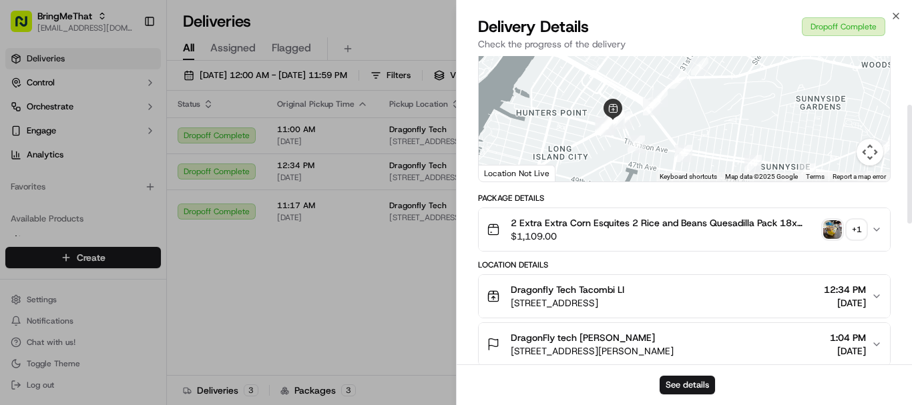
scroll to position [131, 0]
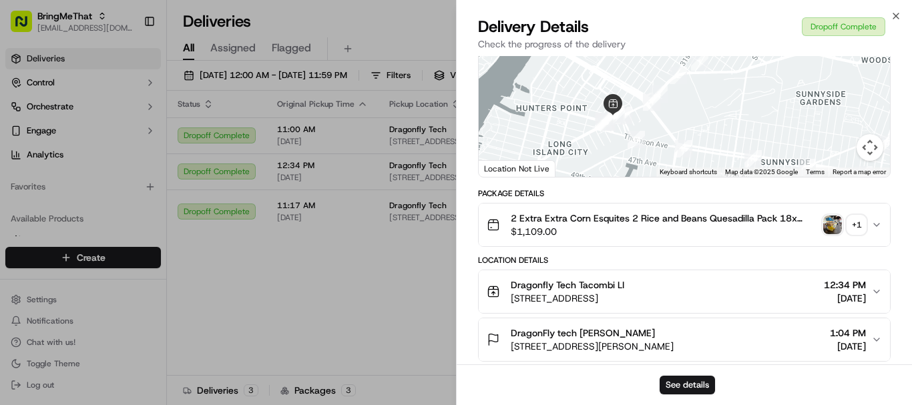
click at [880, 225] on icon "button" at bounding box center [876, 225] width 11 height 11
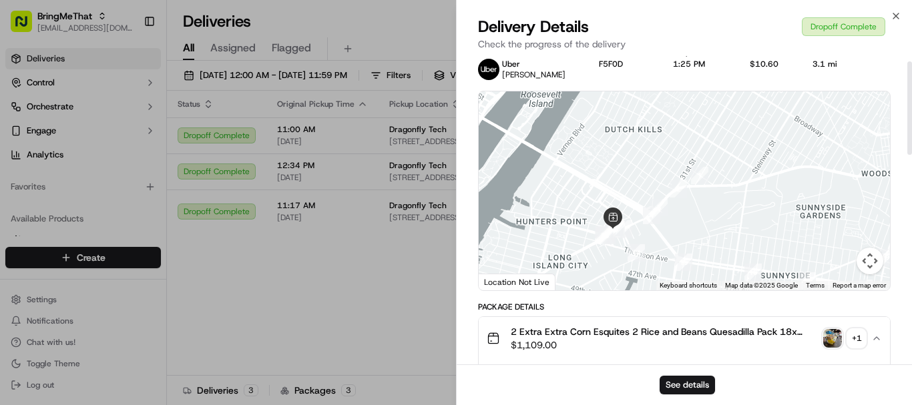
scroll to position [0, 0]
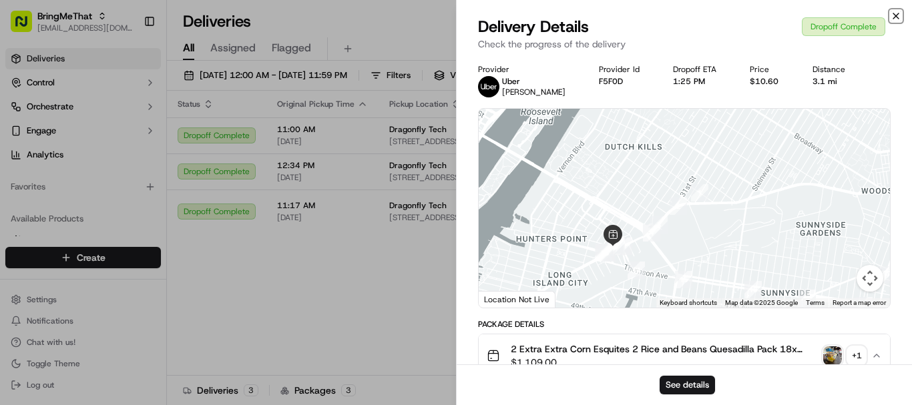
click at [894, 15] on icon "button" at bounding box center [896, 16] width 11 height 11
